Goal: Complete application form: Complete application form

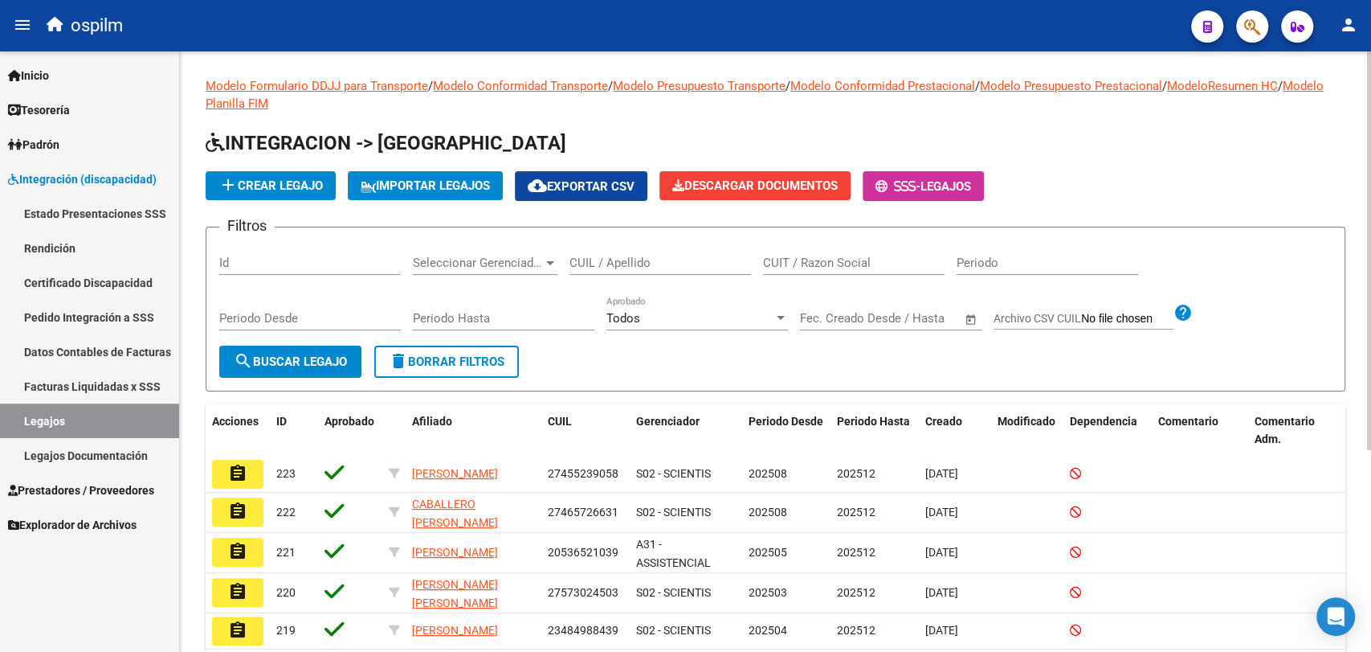
click at [599, 252] on div "CUIL / Apellido" at bounding box center [661, 257] width 182 height 35
paste input "20553273588"
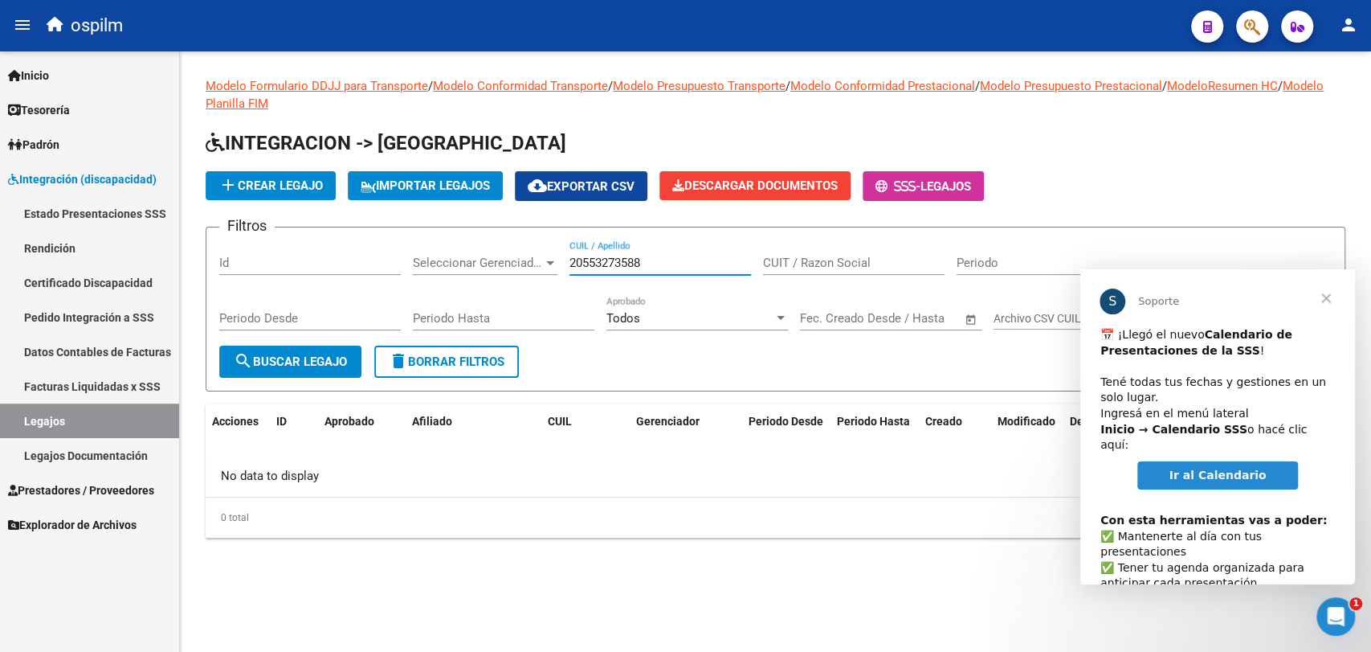
type input "20553273588"
click at [253, 171] on button "add Crear Legajo" at bounding box center [271, 185] width 130 height 29
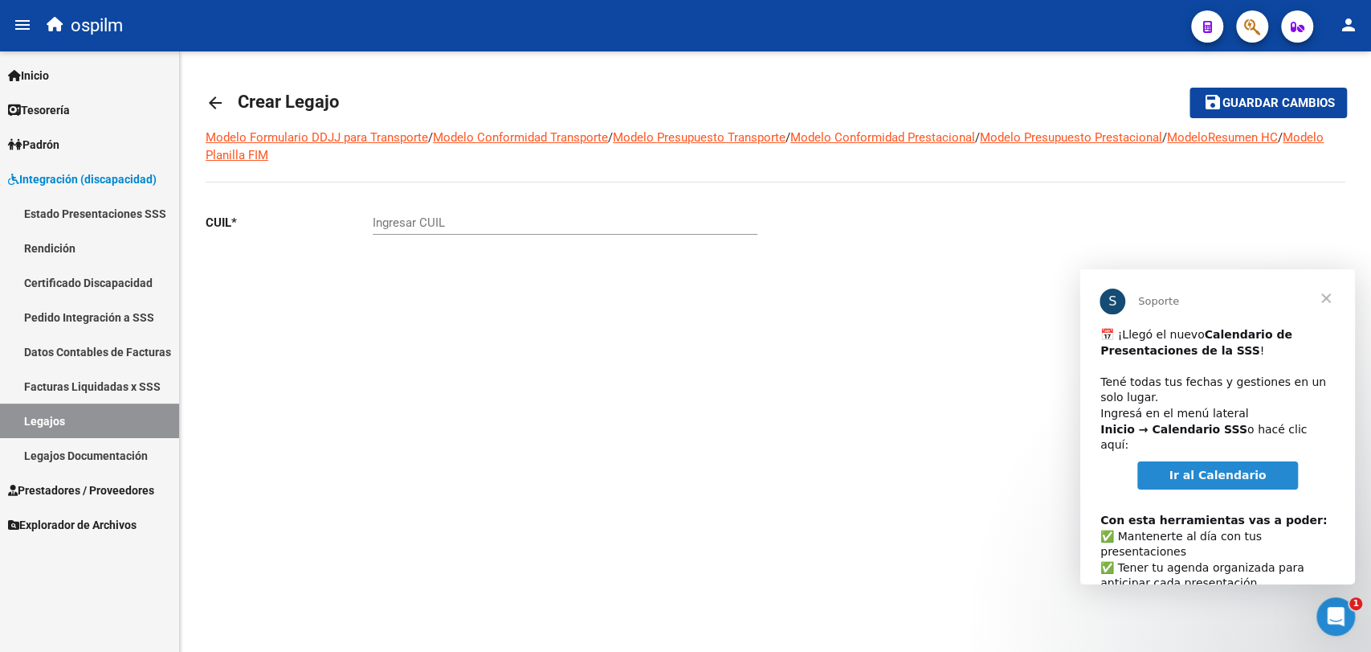
click at [1324, 297] on span "Cerrar" at bounding box center [1327, 298] width 58 height 58
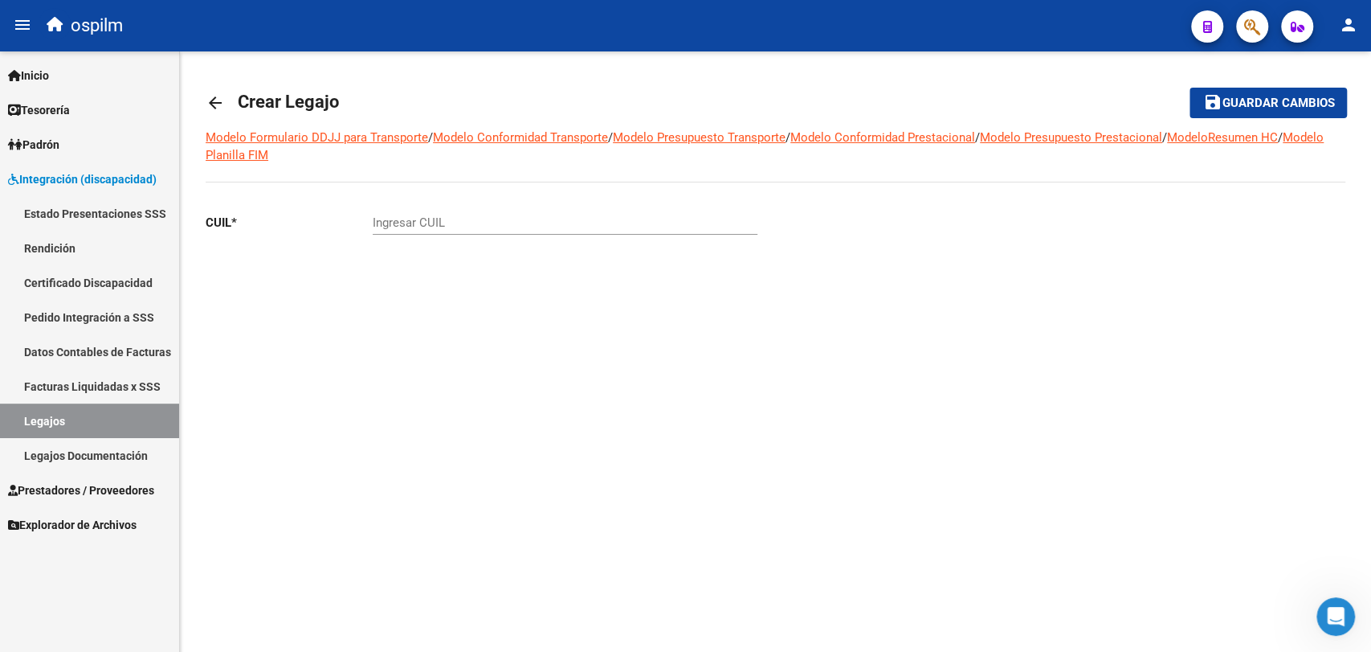
click at [563, 227] on input "Ingresar CUIL" at bounding box center [565, 222] width 385 height 14
paste input "20-55327358-8"
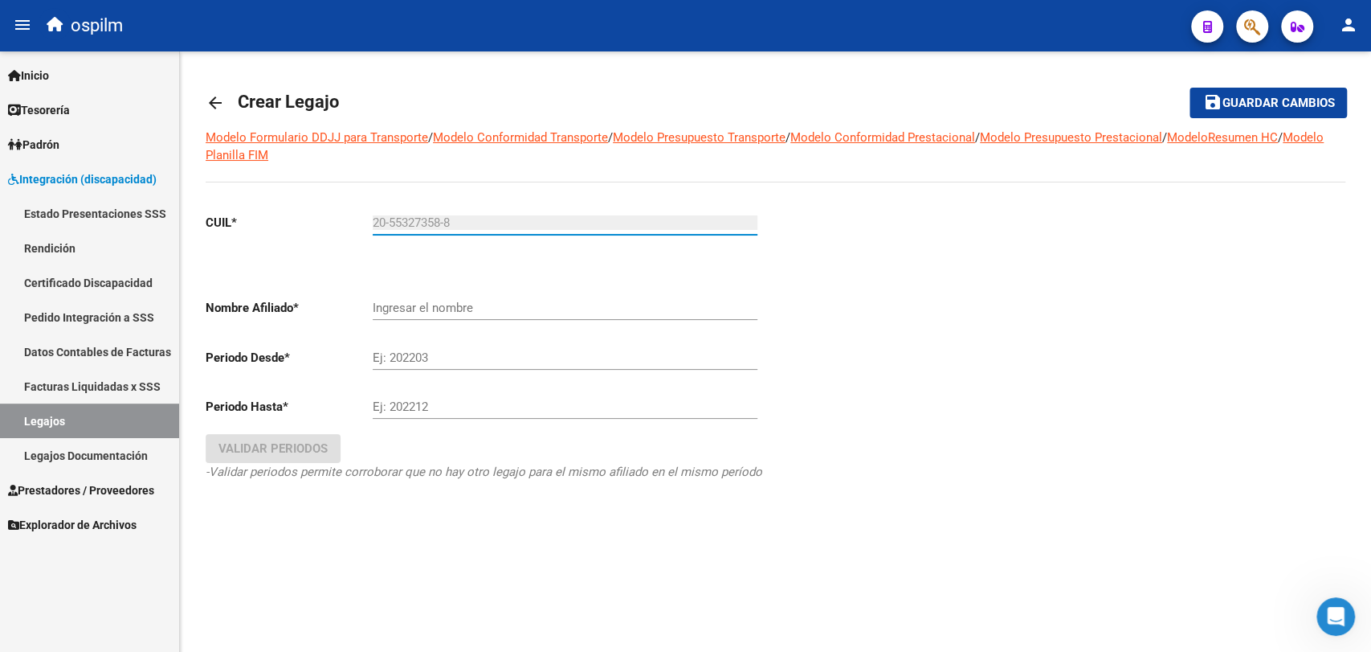
type input "20-55327358-8"
type input "[PERSON_NAME] [PERSON_NAME]"
click at [456, 311] on input "[PERSON_NAME] [PERSON_NAME]" at bounding box center [565, 307] width 385 height 14
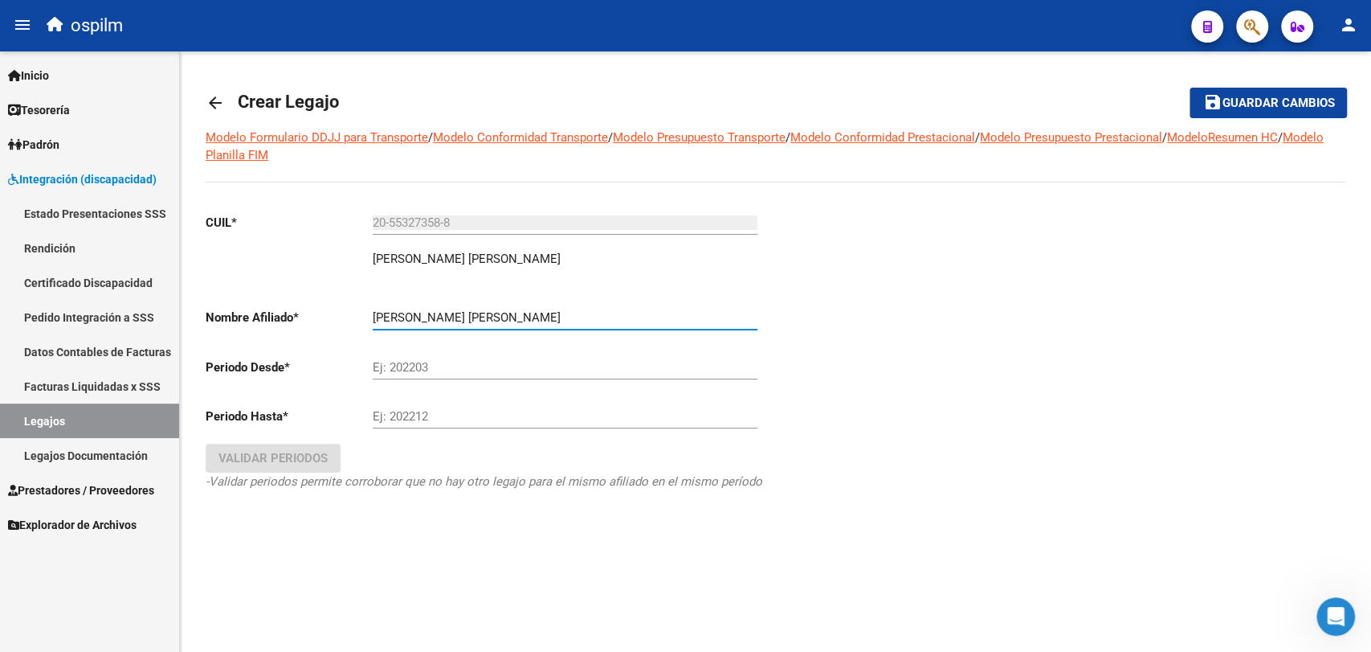
click at [450, 367] on input "Ej: 202203" at bounding box center [565, 367] width 385 height 14
type input "202508"
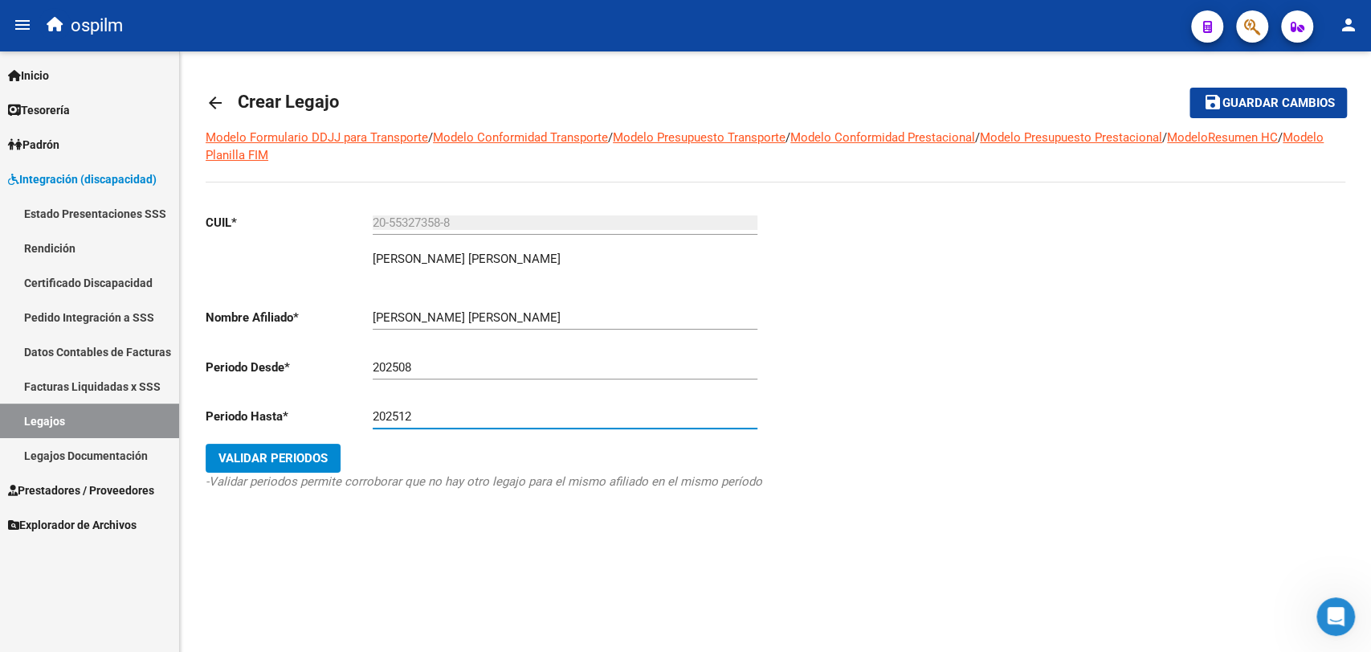
type input "202512"
click at [237, 456] on span "Validar Periodos" at bounding box center [273, 458] width 109 height 14
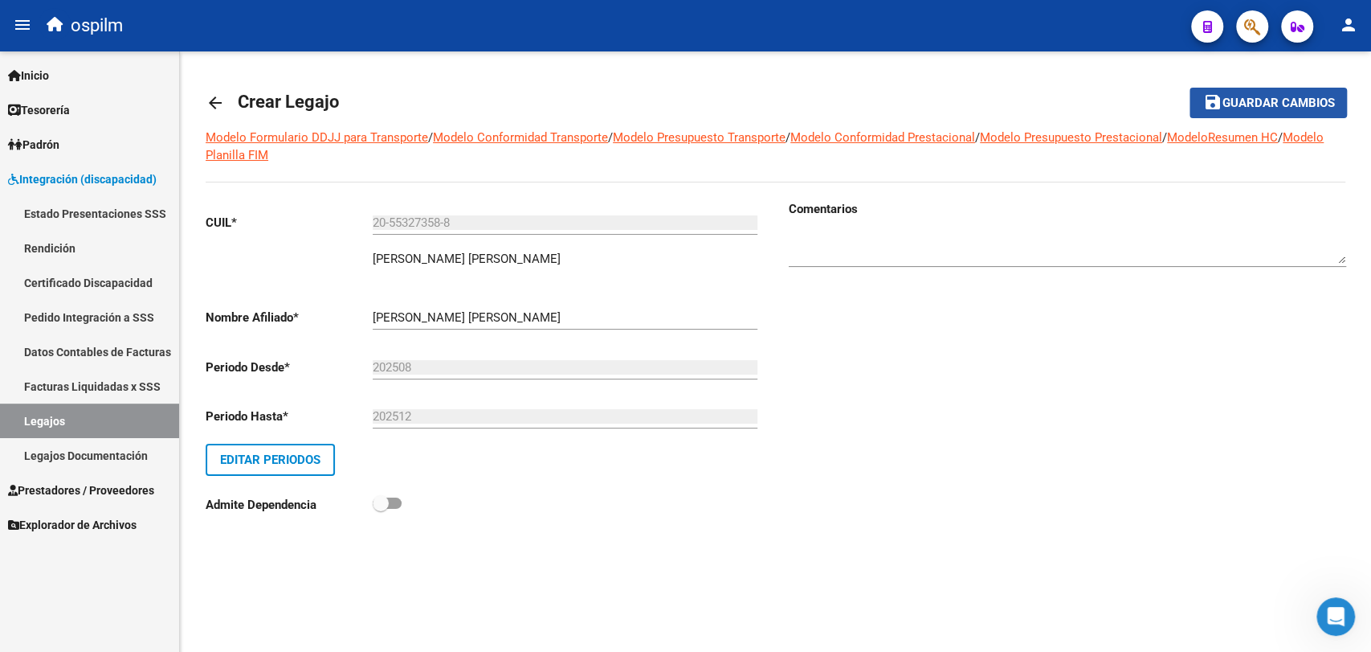
click at [1238, 104] on span "Guardar cambios" at bounding box center [1278, 103] width 112 height 14
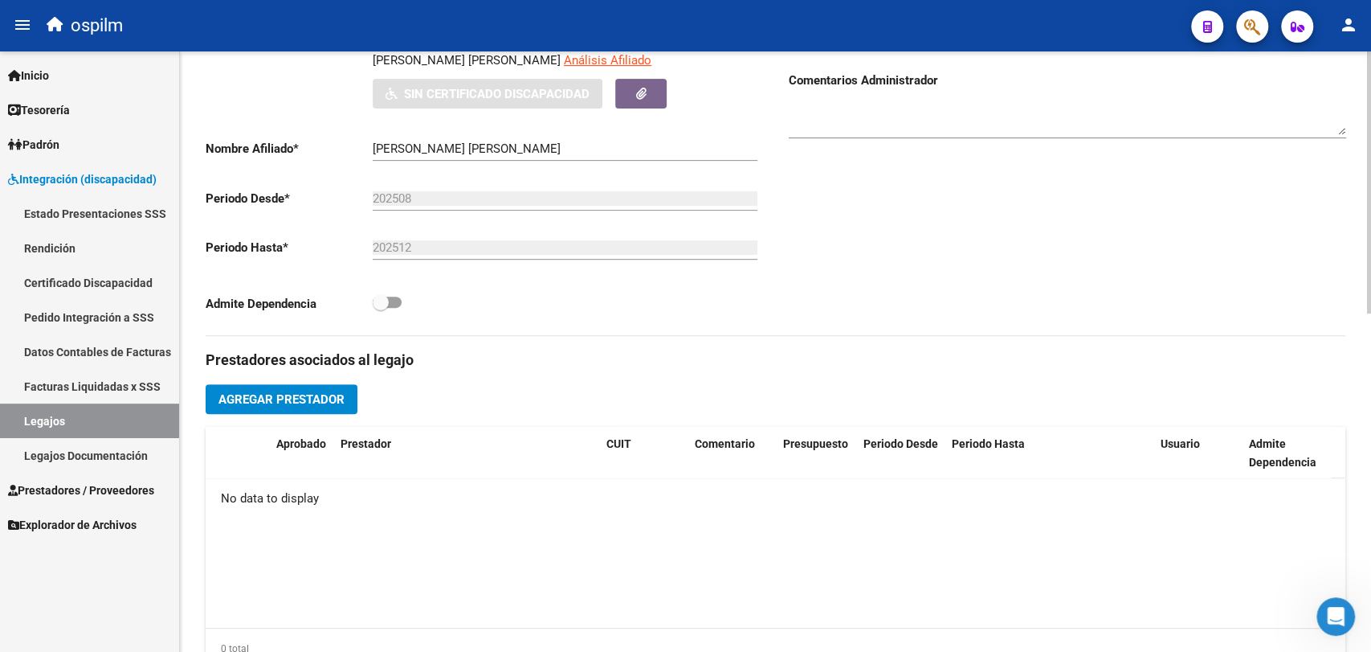
scroll to position [365, 0]
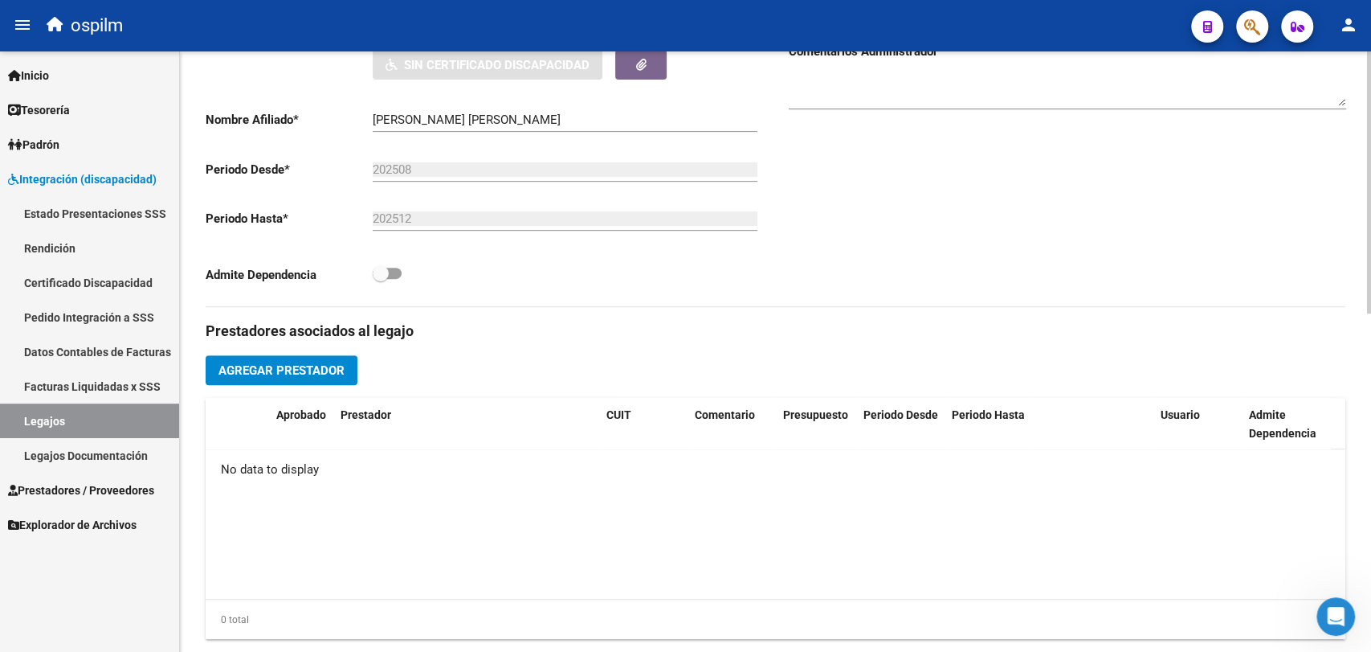
click at [319, 380] on button "Agregar Prestador" at bounding box center [282, 370] width 152 height 30
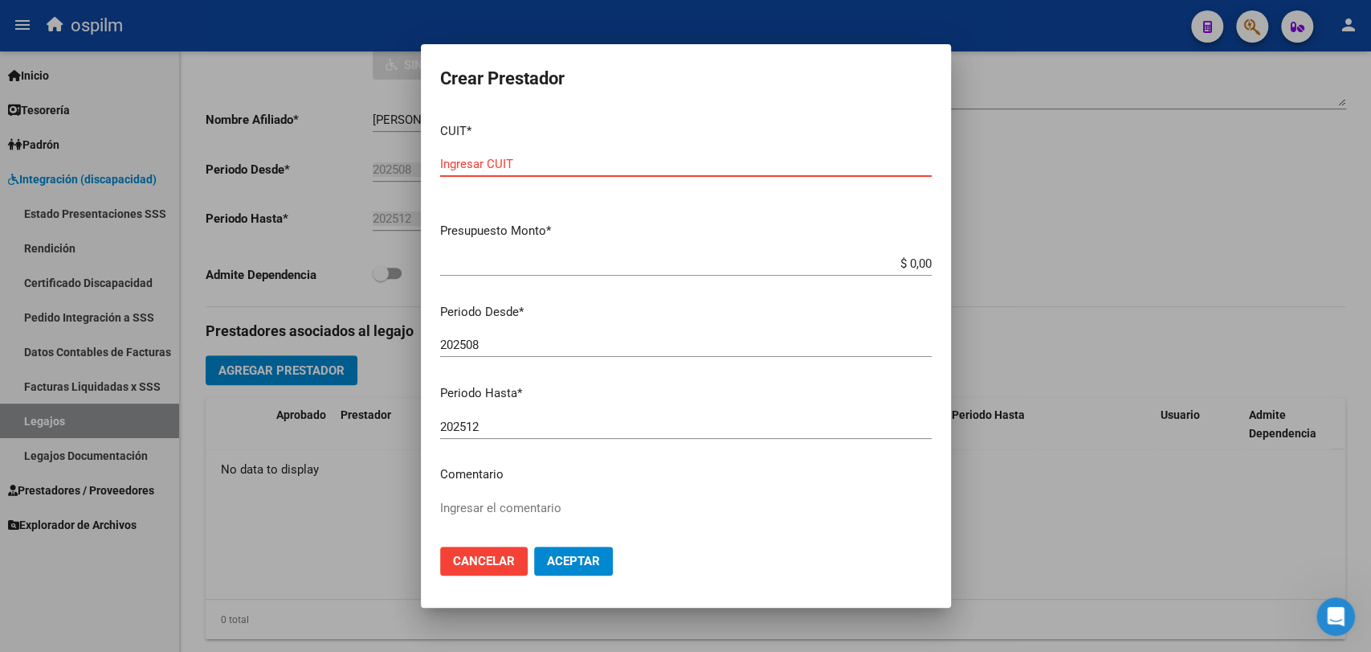
paste input "27-35033042-4"
type input "27-35033042-4"
click at [496, 496] on div "Ingresar el comentario" at bounding box center [686, 537] width 492 height 82
paste textarea "090 - REHABILITACIÓN - MODULO INTEGRAL INTENSIVO (SEMANAL) PSICOPEDAGOGIA 2 SES…"
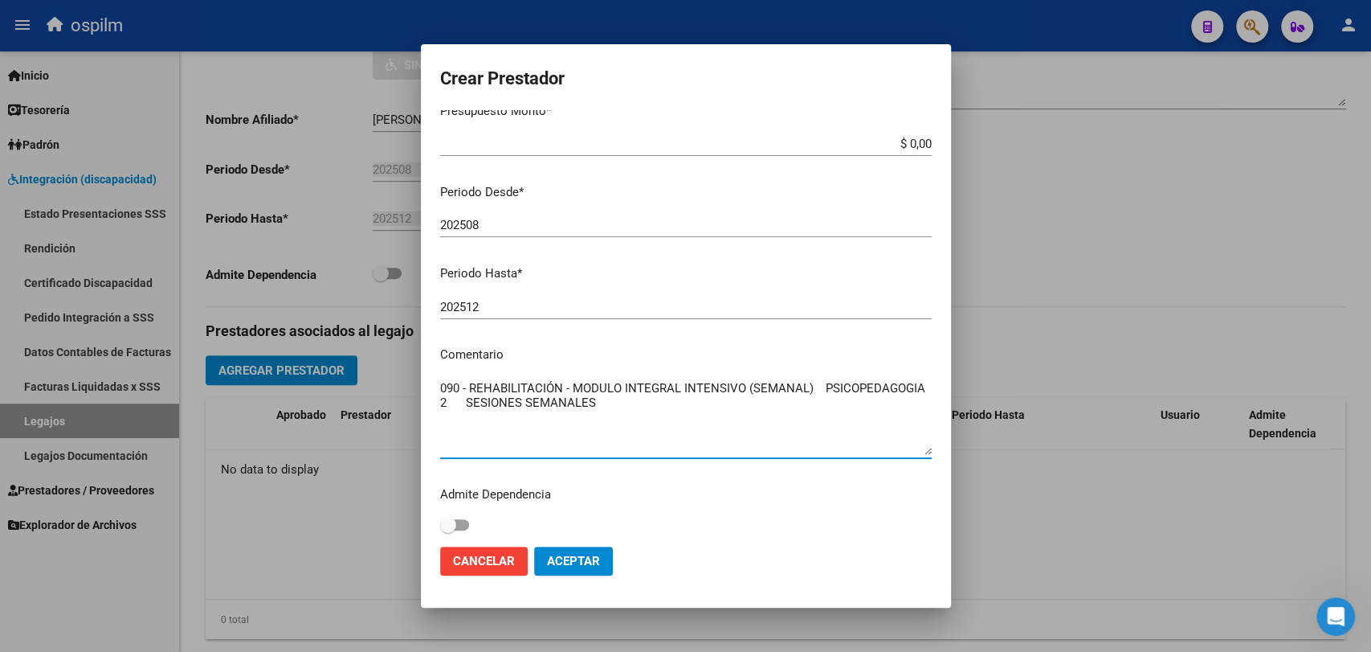
scroll to position [127, 0]
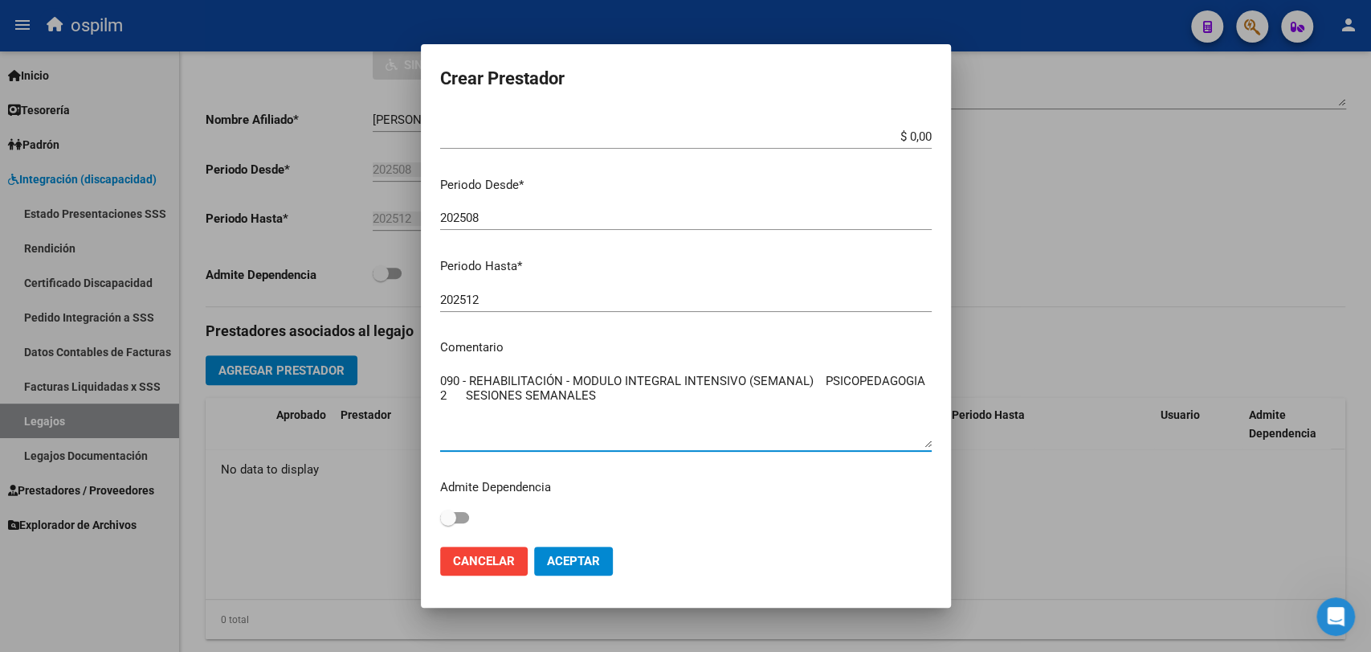
click at [549, 398] on textarea "090 - REHABILITACIÓN - MODULO INTEGRAL INTENSIVO (SEMANAL) PSICOPEDAGOGIA 2 SES…" at bounding box center [686, 410] width 492 height 76
drag, startPoint x: 486, startPoint y: 415, endPoint x: 373, endPoint y: 413, distance: 113.3
click at [373, 413] on div "Crear Prestador CUIT * 27-35033042-4 Ingresar CUIT ARCA Padrón Presupuesto Mont…" at bounding box center [685, 326] width 1371 height 652
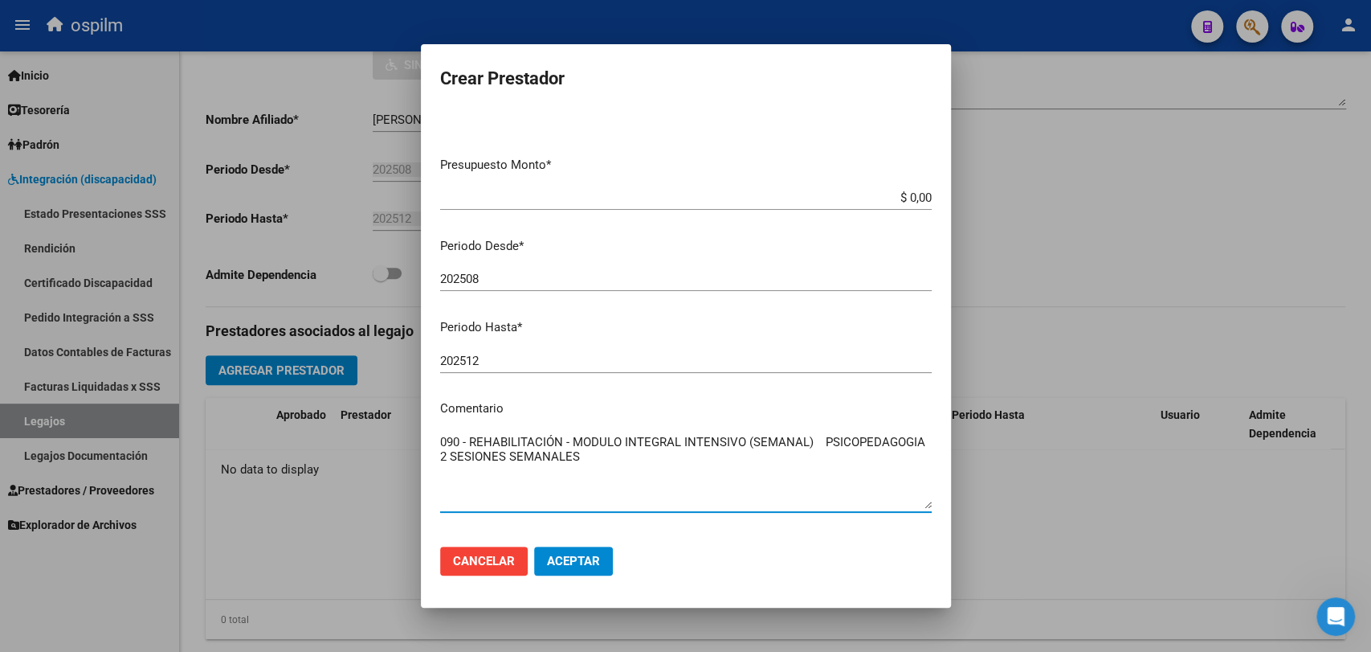
scroll to position [0, 0]
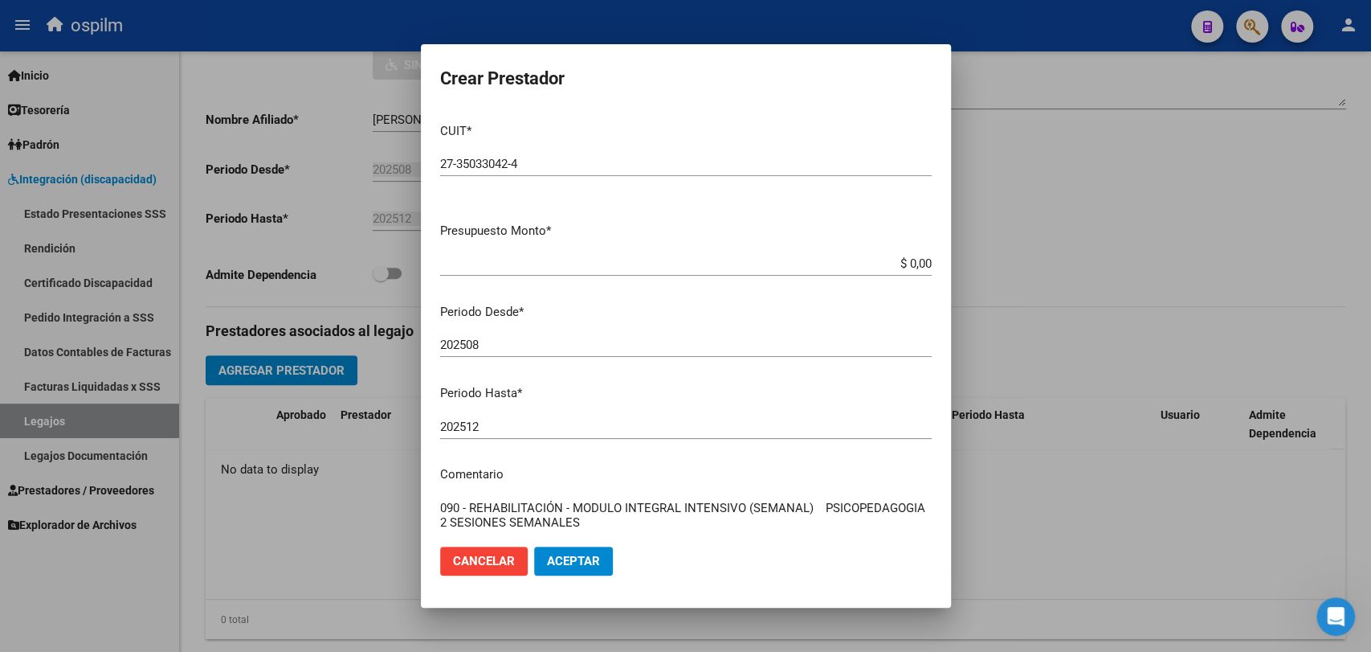
type textarea "090 - REHABILITACIÓN - MODULO INTEGRAL INTENSIVO (SEMANAL) PSICOPEDAGOGIA 2 SES…"
click at [891, 253] on div "$ 0,00 Ingresar el monto" at bounding box center [686, 263] width 492 height 24
drag, startPoint x: 882, startPoint y: 268, endPoint x: 934, endPoint y: 264, distance: 51.5
click at [934, 264] on mat-dialog-content "CUIT * 27-35033042-4 Ingresar CUIT ARCA Padrón Presupuesto Monto * $ 0,00 Ingre…" at bounding box center [686, 321] width 530 height 423
click at [897, 251] on mat-dialog-content "CUIT * 27-35033042-4 Ingresar CUIT ARCA Padrón Presupuesto Monto * $ 0,00 Ingre…" at bounding box center [686, 321] width 530 height 423
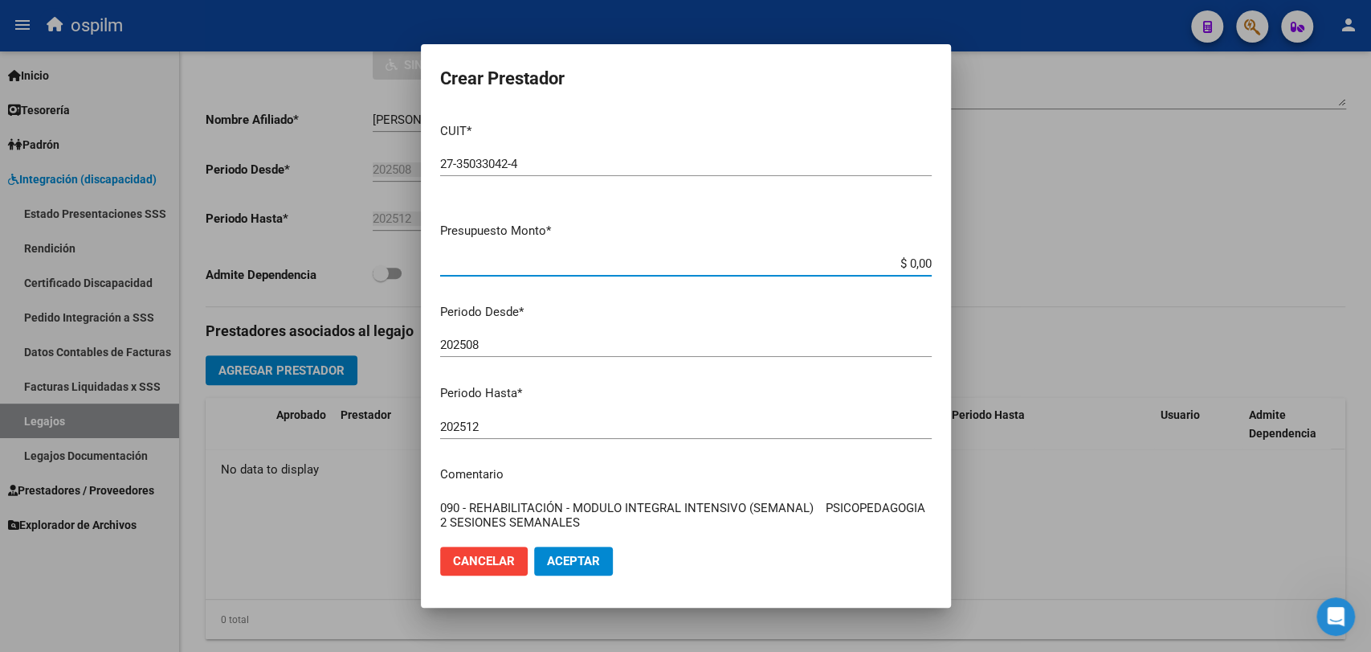
drag, startPoint x: 887, startPoint y: 263, endPoint x: 934, endPoint y: 263, distance: 47.4
click at [934, 263] on mat-dialog-content "CUIT * 27-35033042-4 Ingresar CUIT ARCA Padrón Presupuesto Monto * $ 0,00 Ingre…" at bounding box center [686, 321] width 530 height 423
paste input "98.964,88"
type input "$ 98.964,88"
click at [567, 562] on span "Aceptar" at bounding box center [573, 561] width 53 height 14
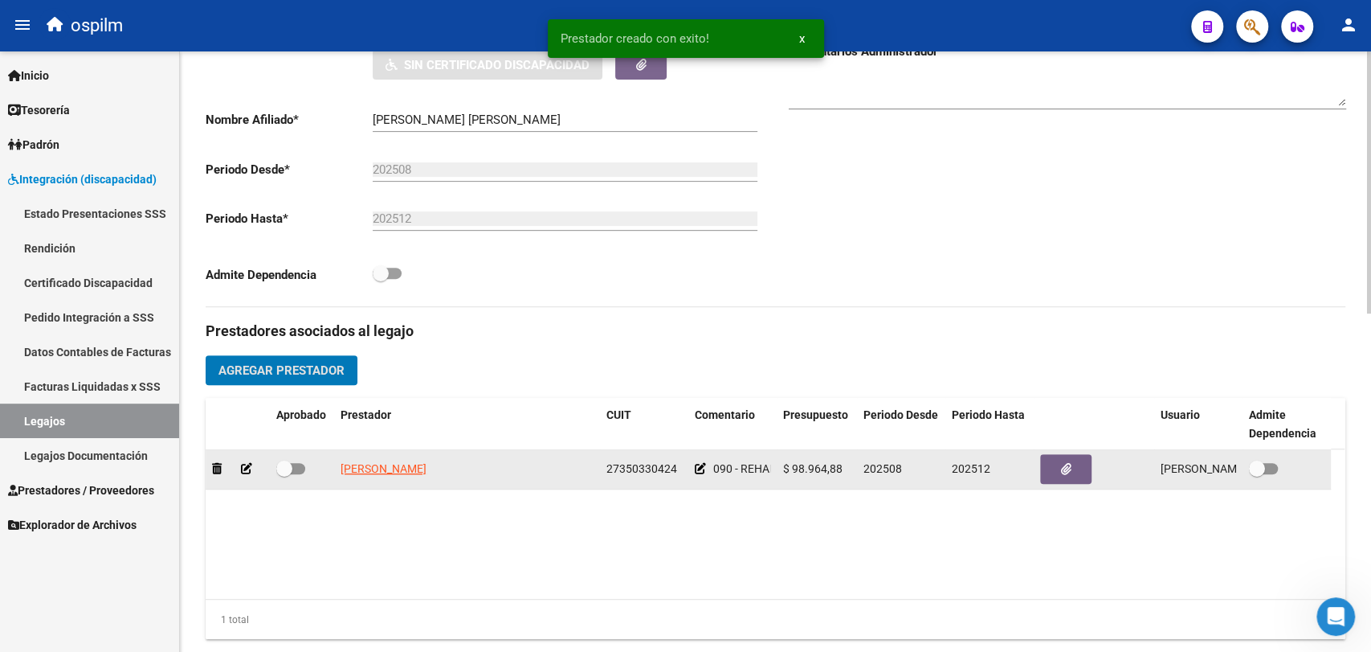
click at [306, 472] on div at bounding box center [301, 469] width 51 height 21
click at [294, 468] on span at bounding box center [290, 468] width 29 height 11
click at [284, 474] on input "checkbox" at bounding box center [284, 474] width 1 height 1
checkbox input "true"
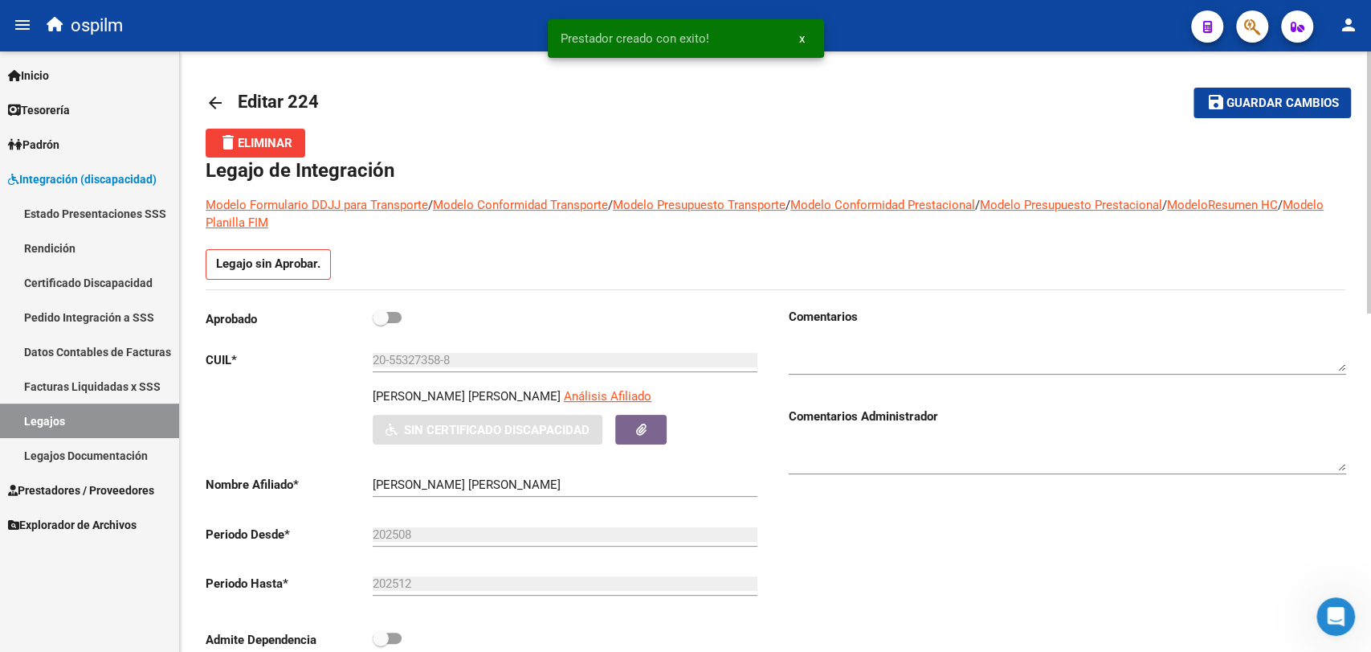
click at [394, 315] on span at bounding box center [387, 317] width 29 height 11
click at [381, 323] on input "checkbox" at bounding box center [380, 323] width 1 height 1
checkbox input "true"
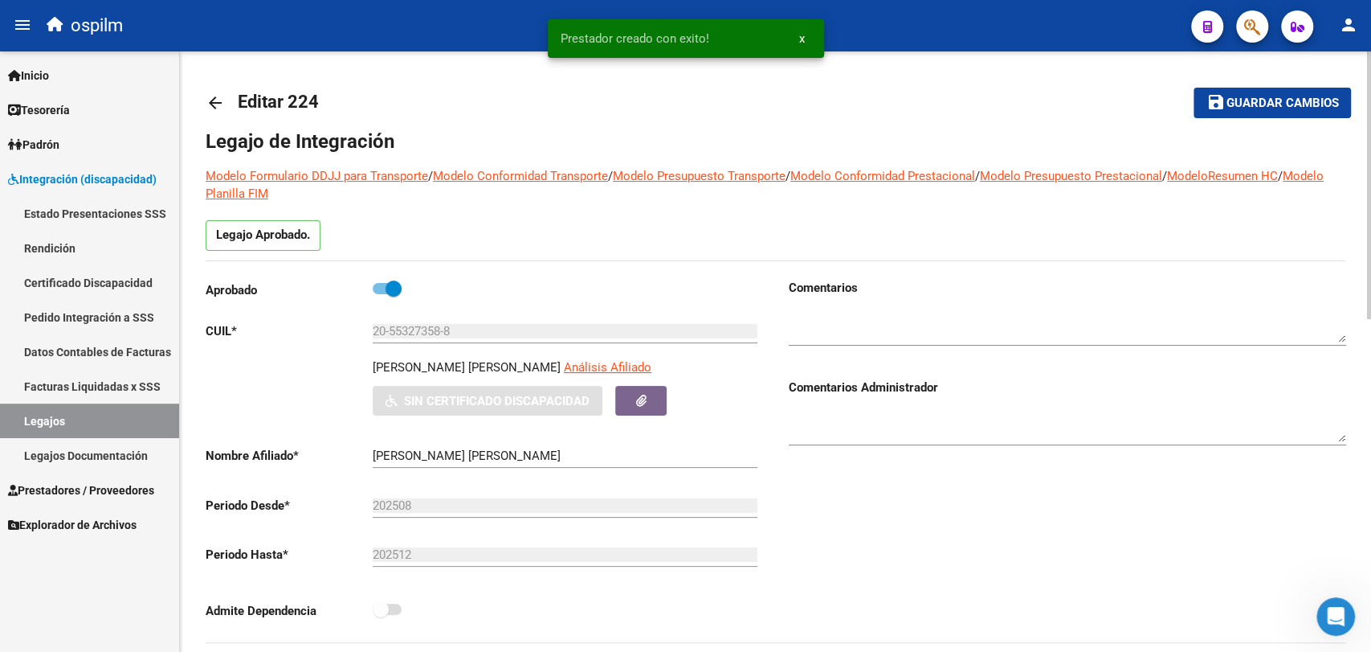
click at [1298, 84] on mat-toolbar-row "save Guardar cambios" at bounding box center [1232, 102] width 239 height 51
click at [1300, 104] on span "Guardar cambios" at bounding box center [1282, 103] width 112 height 14
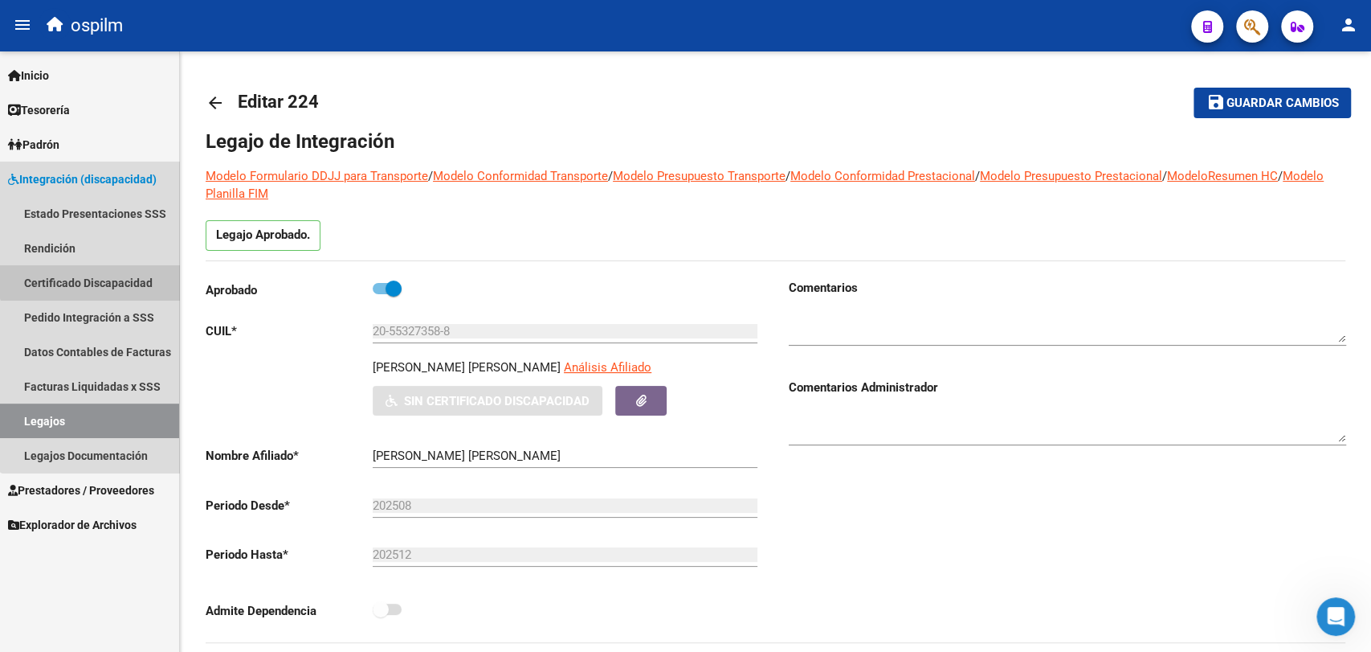
click at [99, 270] on link "Certificado Discapacidad" at bounding box center [89, 282] width 179 height 35
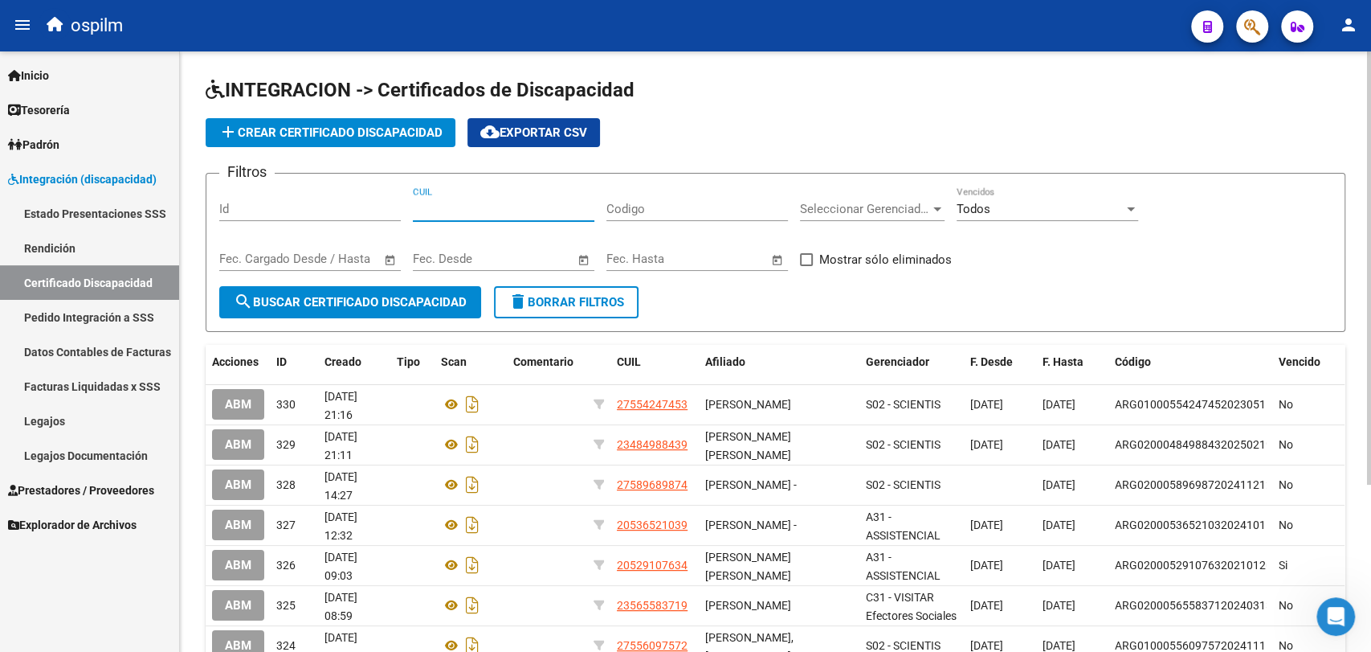
drag, startPoint x: 437, startPoint y: 210, endPoint x: 415, endPoint y: 130, distance: 83.4
click at [437, 210] on input "CUIL" at bounding box center [504, 209] width 182 height 14
paste input "20-55327358-8"
drag, startPoint x: 418, startPoint y: 227, endPoint x: 428, endPoint y: 222, distance: 11.9
click at [420, 228] on div "20-55327358-8 CUIL" at bounding box center [504, 211] width 182 height 50
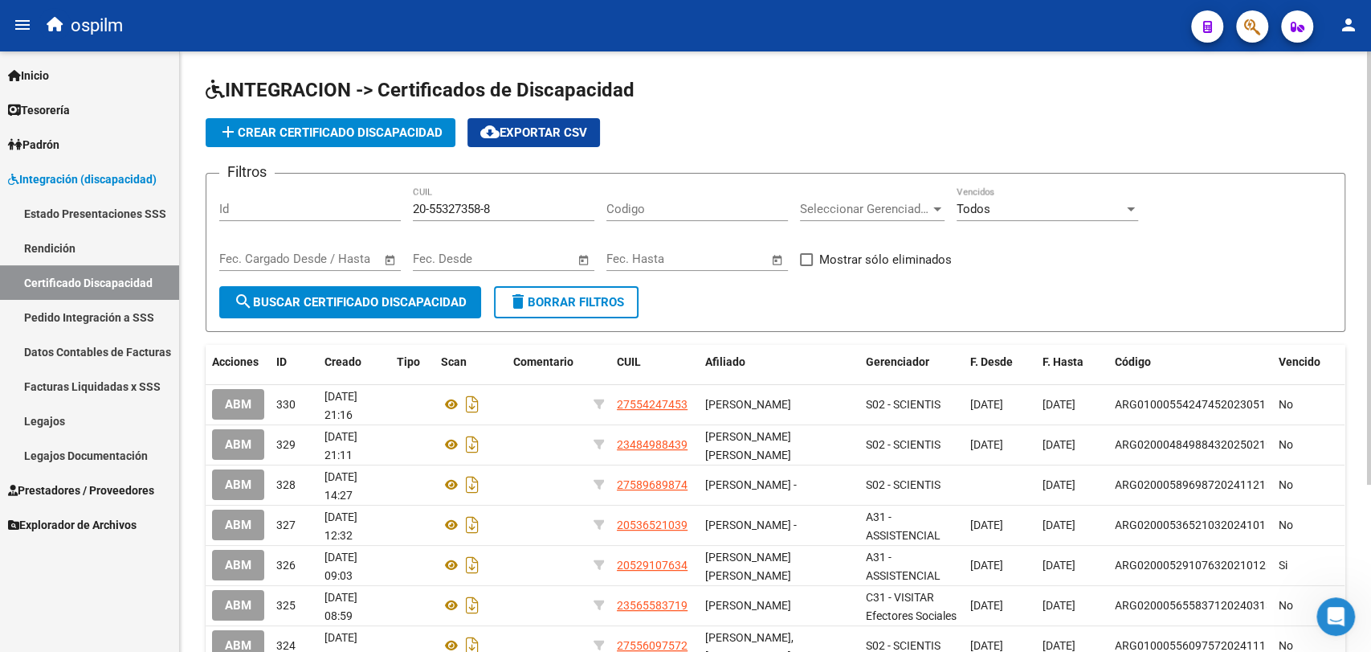
click at [438, 207] on input "20-55327358-8" at bounding box center [504, 209] width 182 height 14
paste input
type input "20-55327358-8"
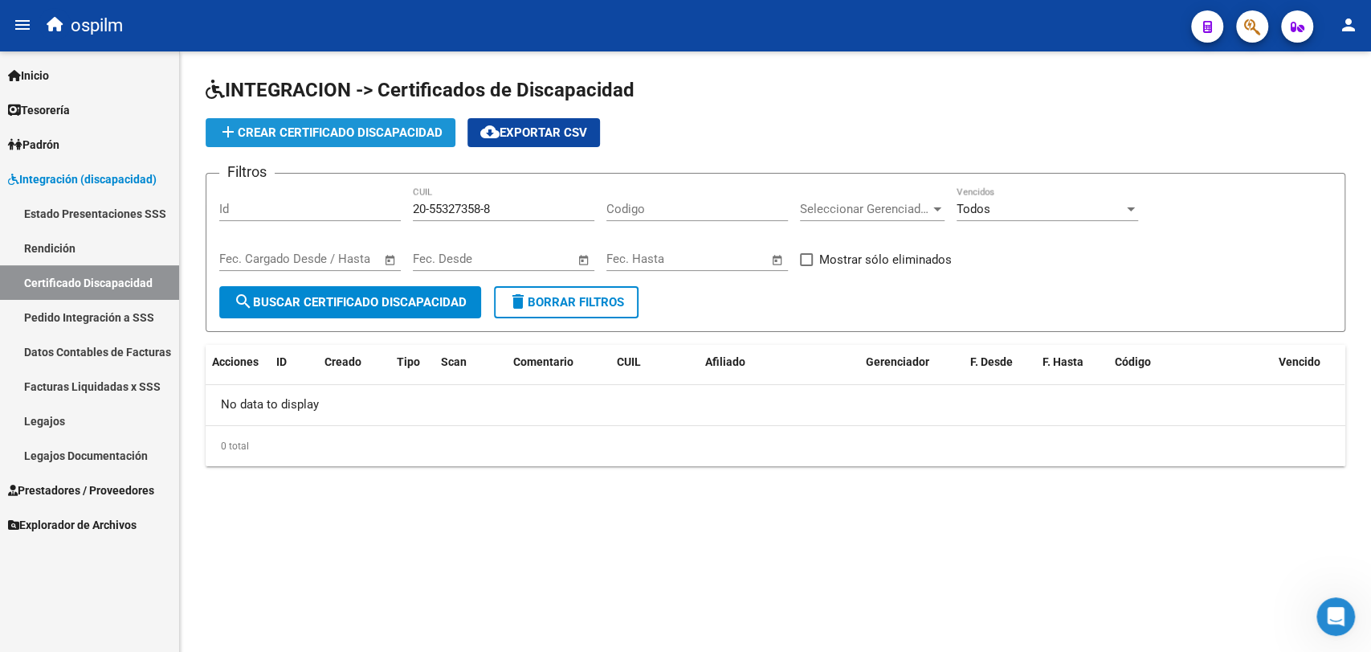
click at [400, 140] on button "add Crear Certificado Discapacidad" at bounding box center [331, 132] width 250 height 29
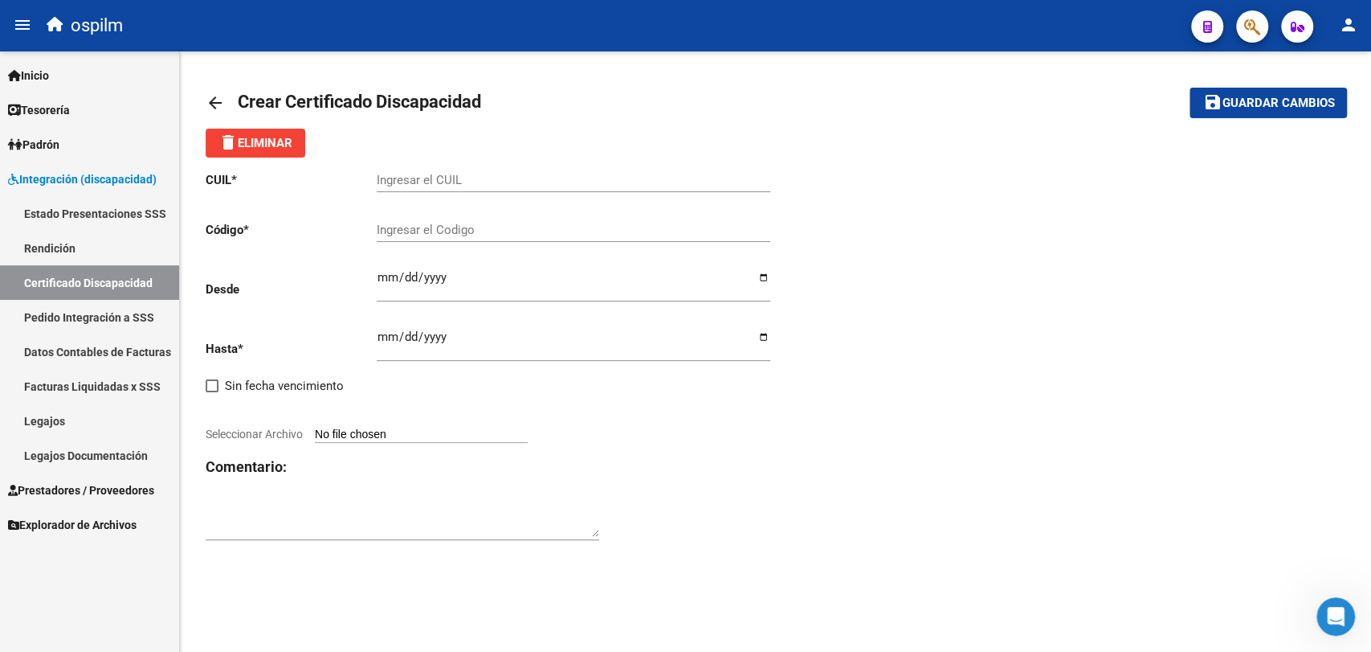
click at [451, 185] on input "Ingresar el CUIL" at bounding box center [574, 180] width 394 height 14
paste input "20-55327358-8"
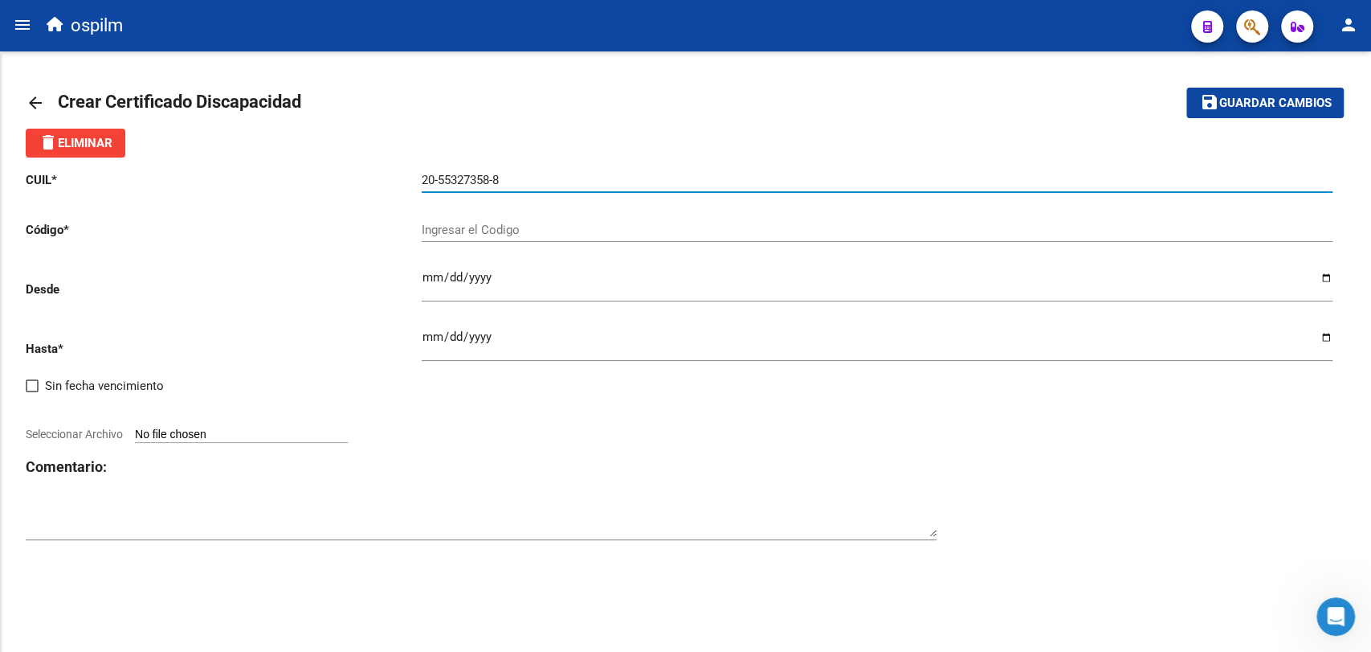
type input "20-55327358-8"
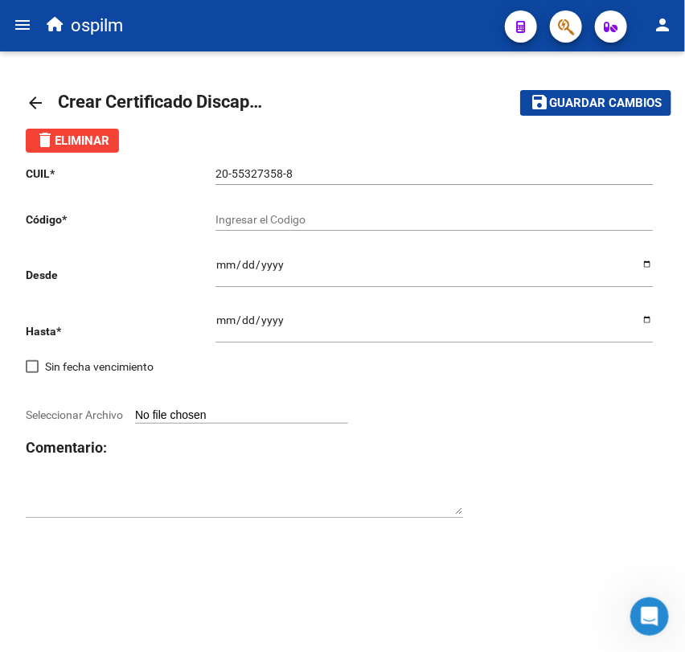
click at [294, 228] on div "Ingresar el Codigo" at bounding box center [433, 214] width 437 height 32
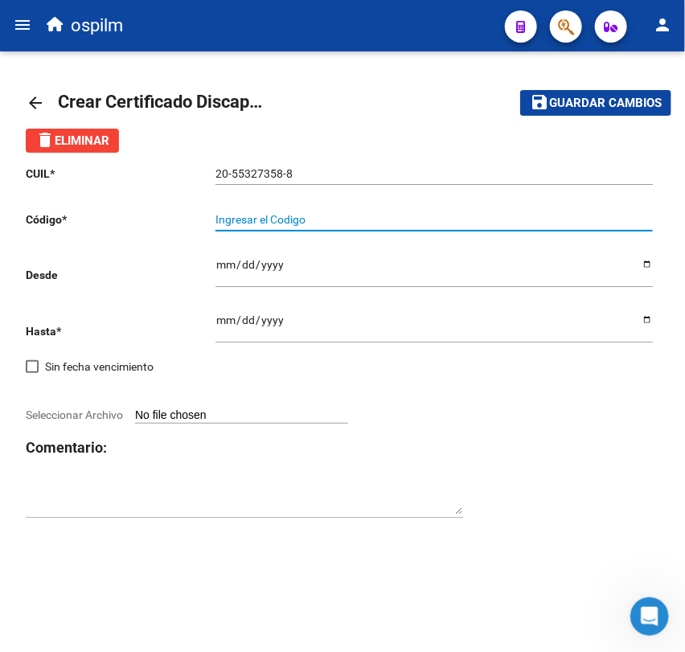
click at [296, 219] on input "Ingresar el Codigo" at bounding box center [433, 220] width 437 height 14
click at [482, 220] on input "ARG020005532735820250306" at bounding box center [433, 220] width 437 height 14
type input "ARG02000553273582025030620300306BUE436"
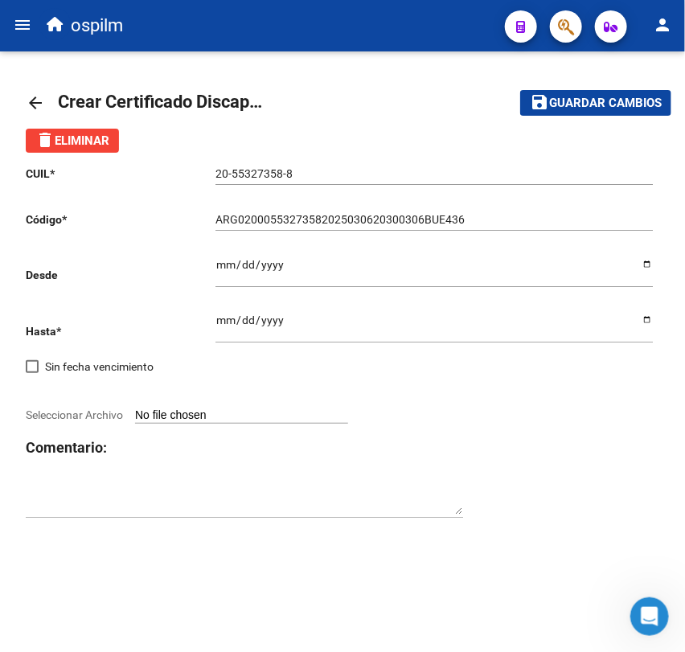
click at [223, 272] on input "Ingresar fec. Desde" at bounding box center [433, 270] width 437 height 24
click at [221, 265] on input "[DATE]" at bounding box center [433, 270] width 437 height 24
click at [257, 265] on input "[DATE]" at bounding box center [433, 270] width 437 height 24
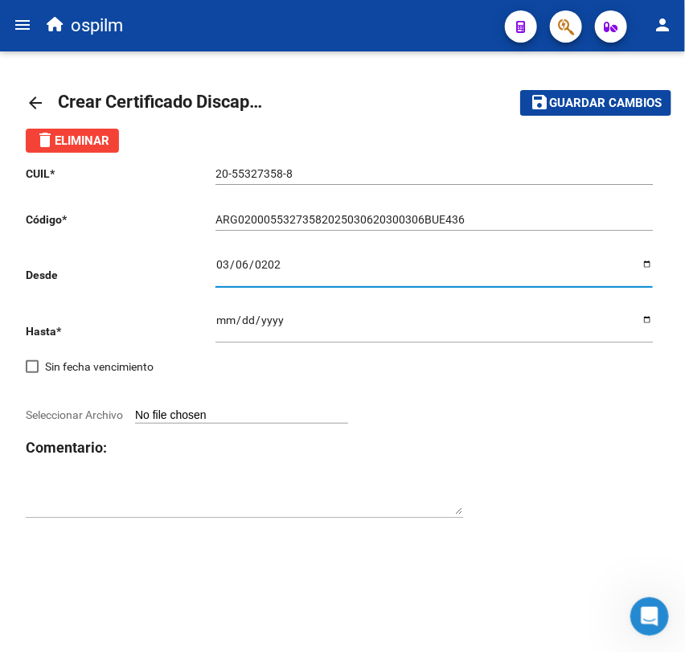
type input "[DATE]"
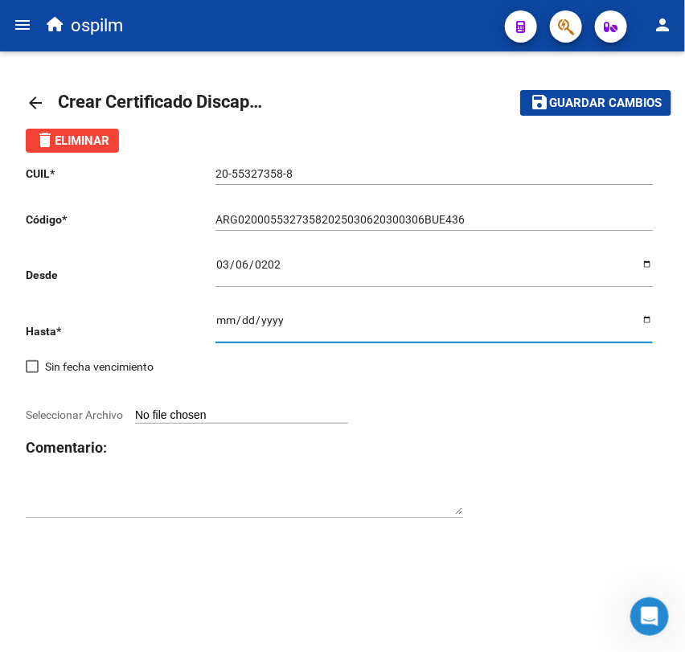
click at [224, 320] on input "Ingresar fec. Hasta" at bounding box center [433, 325] width 437 height 24
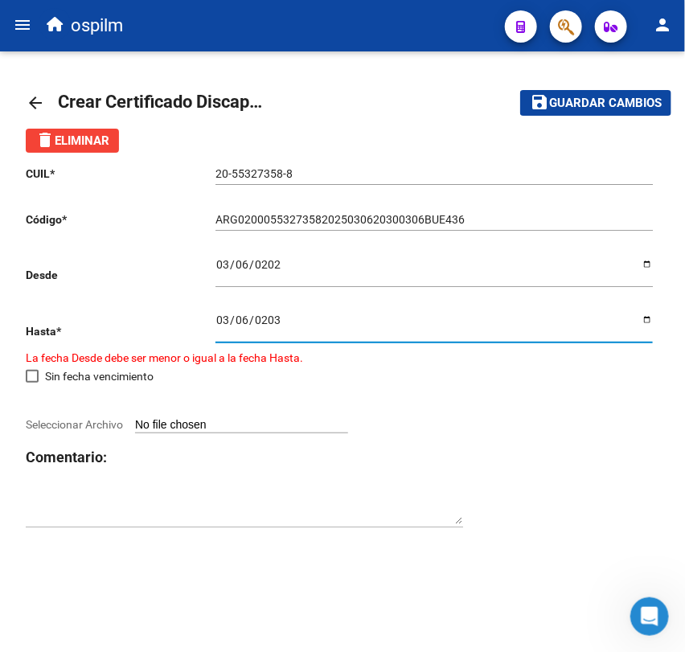
type input "[DATE]"
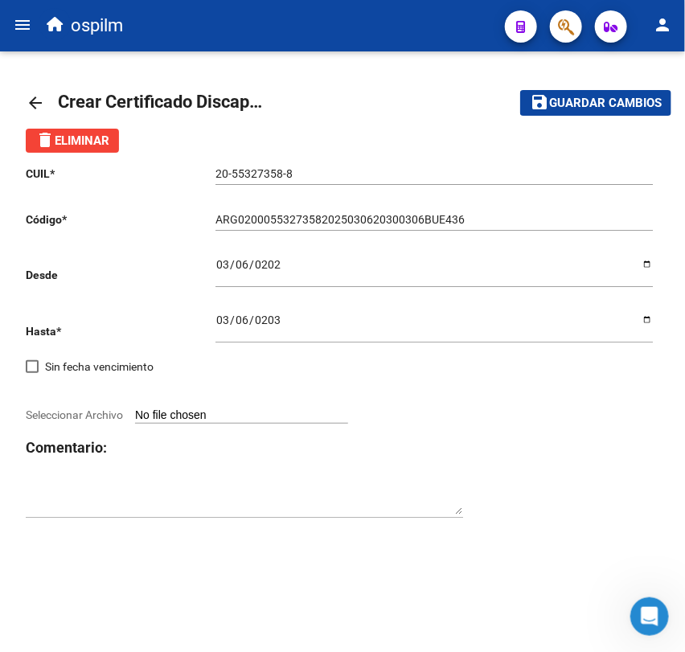
click at [193, 421] on input "Seleccionar Archivo" at bounding box center [241, 415] width 213 height 15
type input "C:\fakepath\cud.jpg"
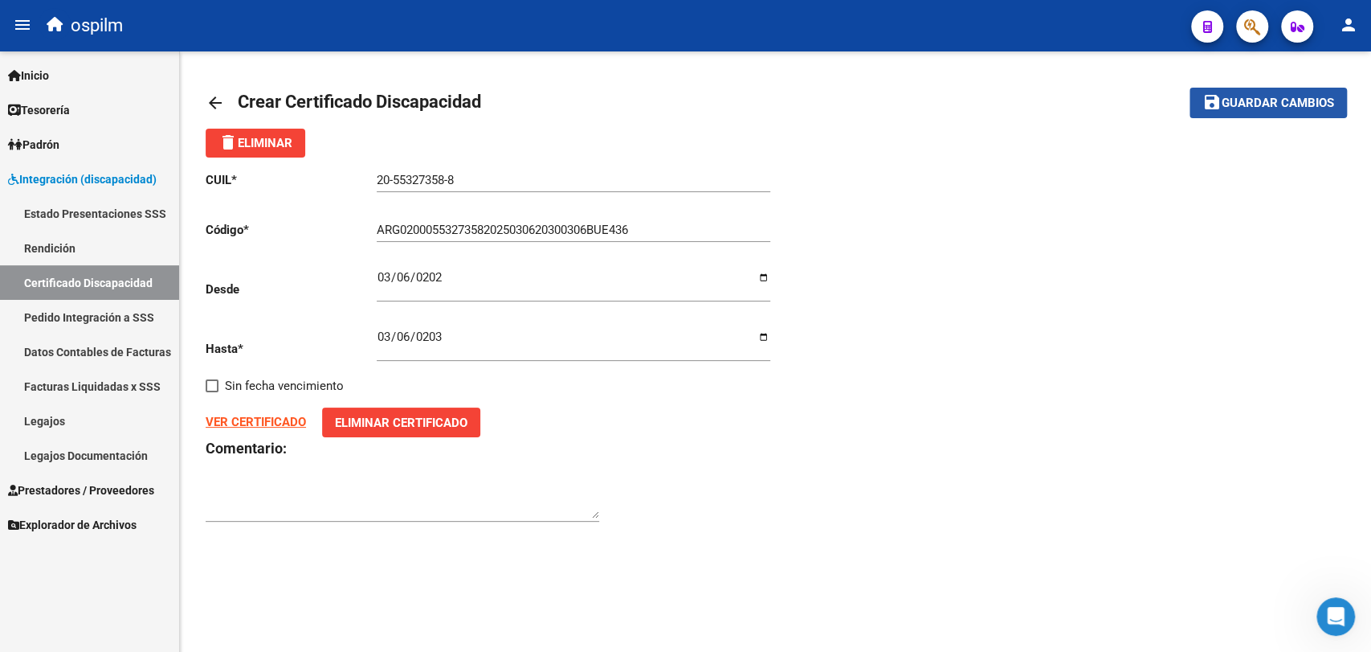
click at [1236, 101] on span "Guardar cambios" at bounding box center [1278, 103] width 112 height 14
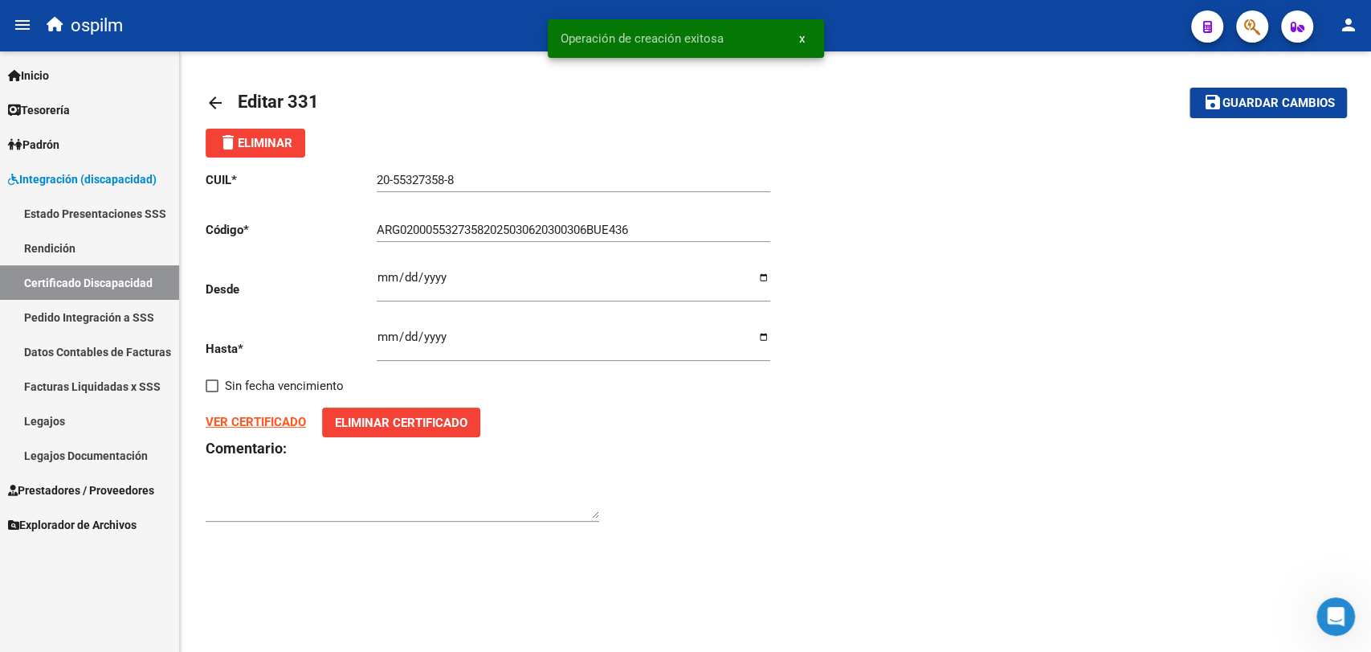
click at [96, 284] on link "Certificado Discapacidad" at bounding box center [89, 282] width 179 height 35
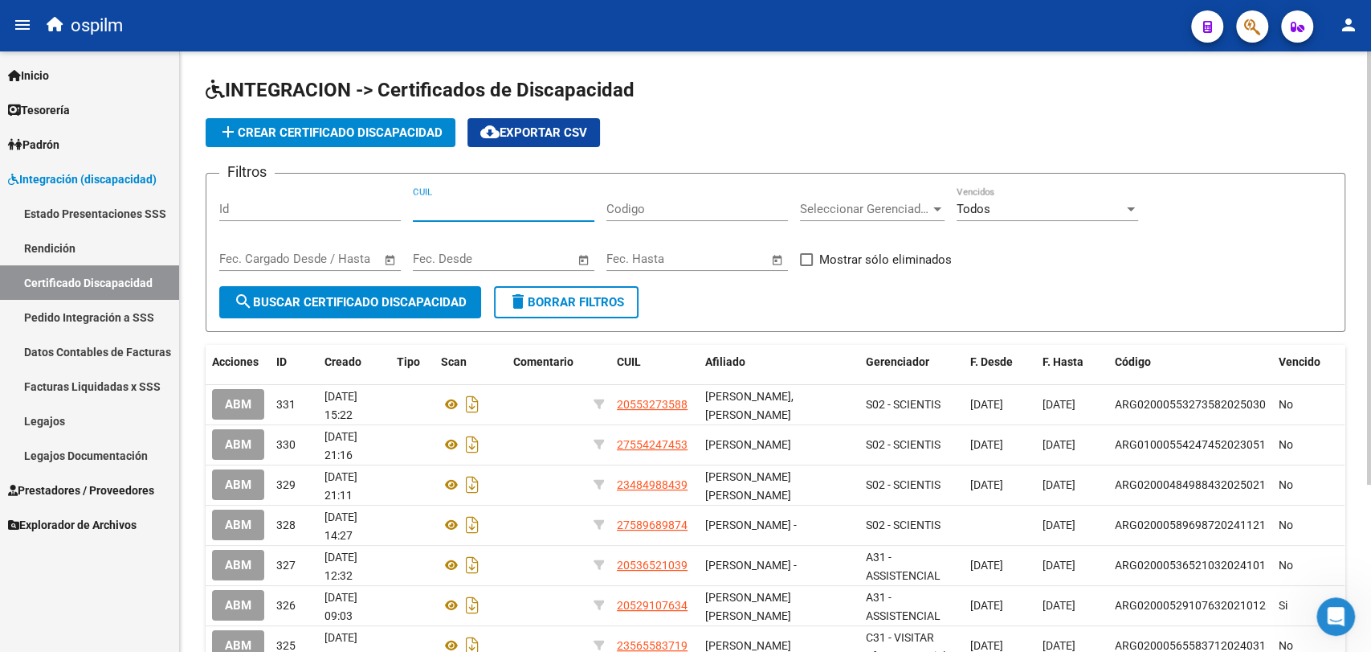
click at [439, 208] on input "CUIL" at bounding box center [504, 209] width 182 height 14
paste input "20-55327358-8"
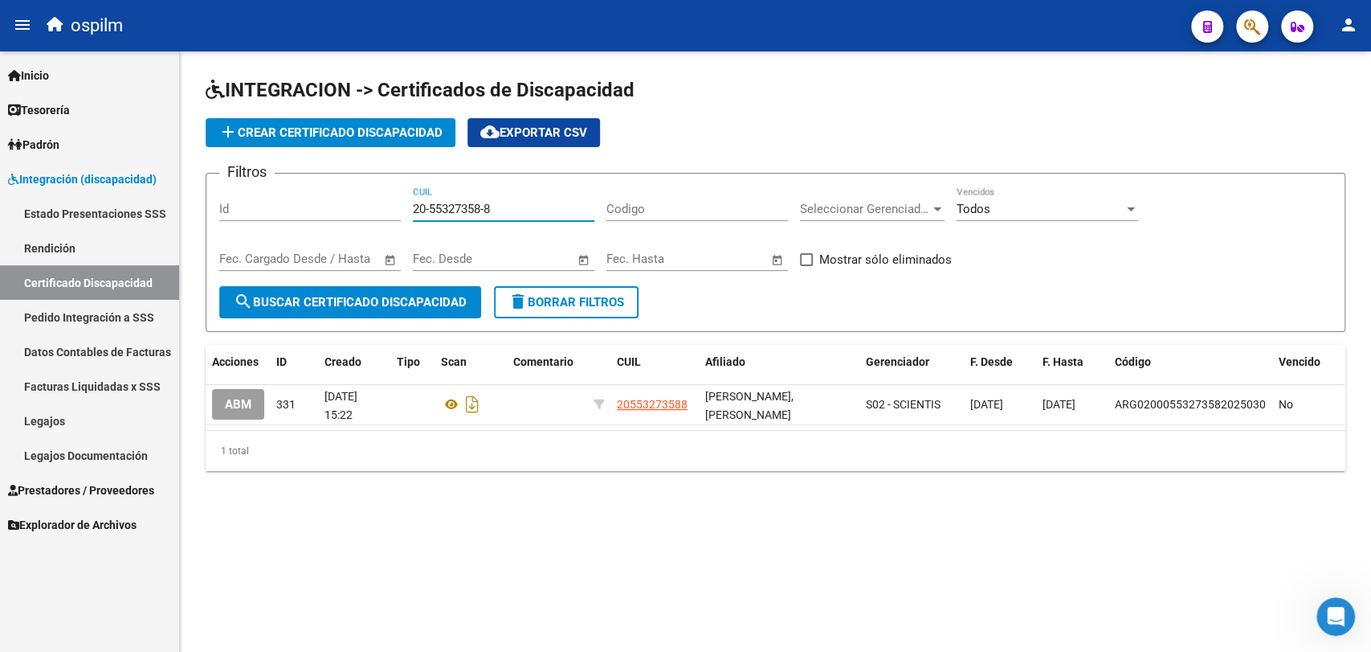
type input "20-55327358-8"
